Goal: Transaction & Acquisition: Register for event/course

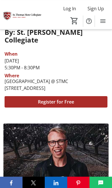
scroll to position [110, 0]
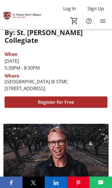
click at [70, 101] on span "Register for Free" at bounding box center [56, 102] width 36 height 7
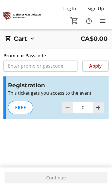
click at [102, 108] on mat-icon "Increment by one" at bounding box center [98, 107] width 7 height 7
type input "1"
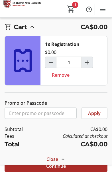
scroll to position [21, 0]
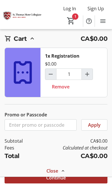
click at [71, 185] on span at bounding box center [56, 178] width 103 height 14
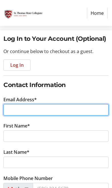
click at [79, 109] on input "Email Address*" at bounding box center [55, 109] width 105 height 11
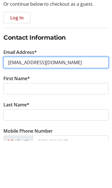
type input "[EMAIL_ADDRESS][DOMAIN_NAME]"
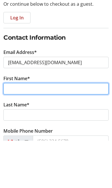
click at [66, 131] on input "First Name*" at bounding box center [55, 136] width 105 height 11
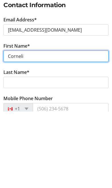
type input "Corneli"
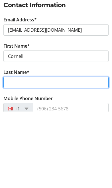
click at [75, 153] on input "Last Name*" at bounding box center [55, 158] width 105 height 11
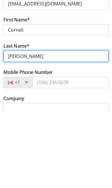
type input "[PERSON_NAME]"
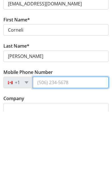
click at [88, 153] on input "Mobile Phone Number" at bounding box center [71, 158] width 76 height 11
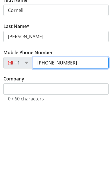
type input "[PHONE_NUMBER]"
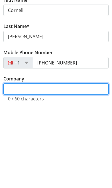
click at [80, 147] on input "Company" at bounding box center [55, 152] width 105 height 11
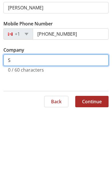
scroll to position [124, 0]
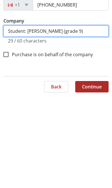
type input "Student: [PERSON_NAME] (grade 9)"
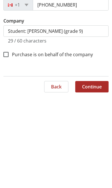
click at [96, 175] on span "Continue" at bounding box center [92, 178] width 20 height 7
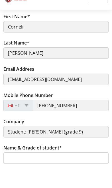
scroll to position [115, 0]
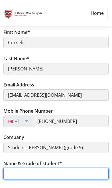
click at [25, 173] on input "Name & Grade of student*" at bounding box center [55, 173] width 105 height 11
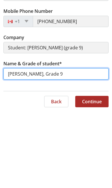
type input "[PERSON_NAME], Grade 9"
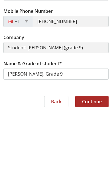
click at [99, 175] on span "Continue" at bounding box center [92, 178] width 20 height 7
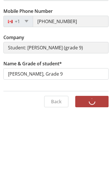
scroll to position [115, 0]
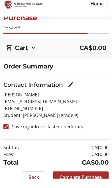
scroll to position [9, 0]
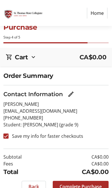
click at [78, 188] on span "Complete Purchase" at bounding box center [81, 187] width 42 height 7
